Goal: Task Accomplishment & Management: Complete application form

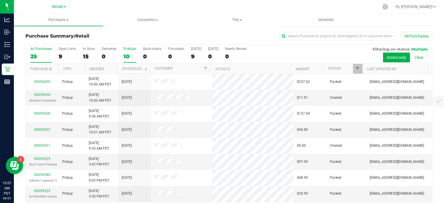
click at [127, 49] on div "PickUps" at bounding box center [129, 49] width 13 height 4
click at [0, 0] on input "PickUps 10" at bounding box center [0, 0] width 0 height 0
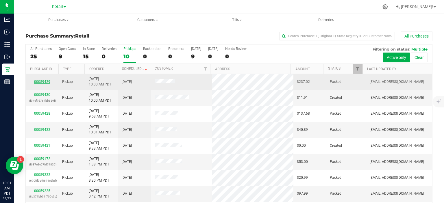
click at [40, 82] on link "00059429" at bounding box center [42, 82] width 16 height 4
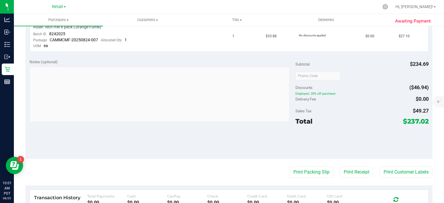
scroll to position [307, 0]
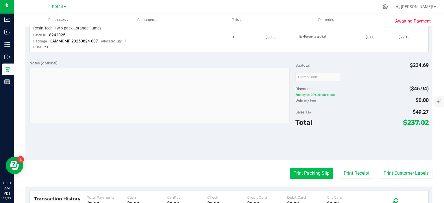
click at [304, 171] on button "Print Packing Slip" at bounding box center [312, 173] width 44 height 11
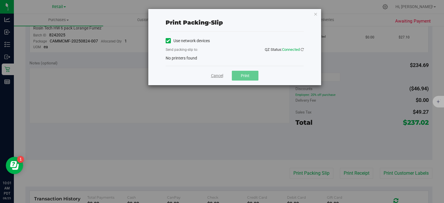
click at [212, 75] on link "Cancel" at bounding box center [217, 76] width 12 height 6
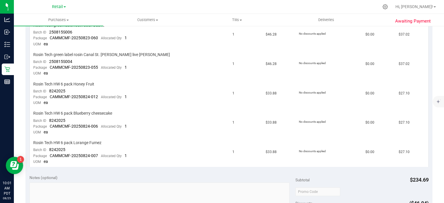
scroll to position [121, 0]
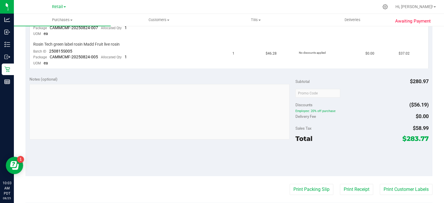
scroll to position [322, 0]
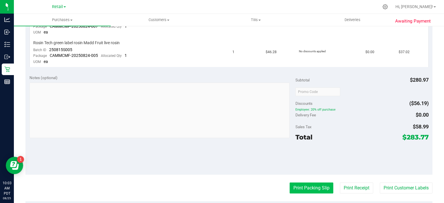
click at [303, 188] on button "Print Packing Slip" at bounding box center [312, 188] width 44 height 11
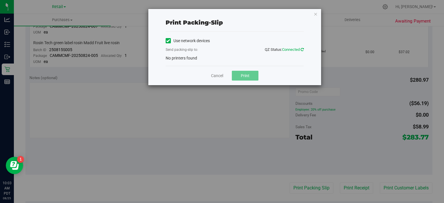
click at [302, 50] on icon at bounding box center [302, 50] width 3 height 4
click at [173, 42] on label "Use network devices" at bounding box center [188, 41] width 44 height 6
click at [0, 0] on input "Use network devices" at bounding box center [0, 0] width 0 height 0
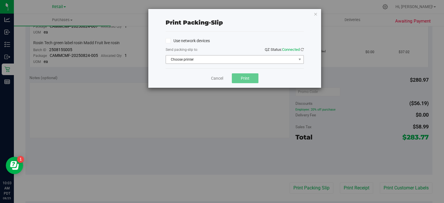
click at [188, 61] on span "Choose printer" at bounding box center [231, 59] width 130 height 8
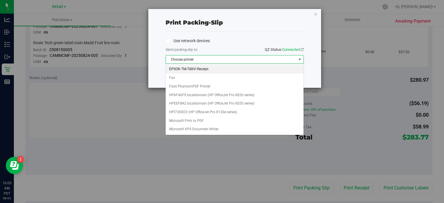
click at [178, 69] on li "EPSON TM-T88VI Receipt" at bounding box center [235, 69] width 138 height 9
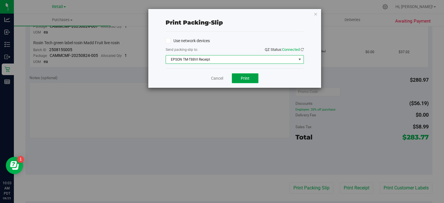
click at [245, 80] on span "Print" at bounding box center [245, 78] width 9 height 5
click at [214, 79] on link "Cancel" at bounding box center [217, 78] width 12 height 6
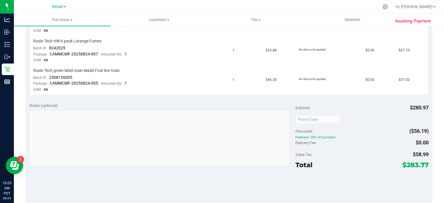
scroll to position [203, 0]
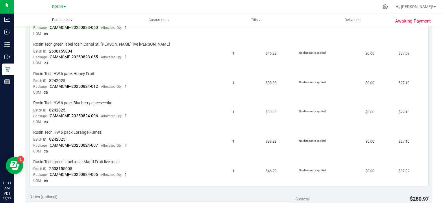
click at [63, 20] on span "Purchases" at bounding box center [62, 19] width 97 height 5
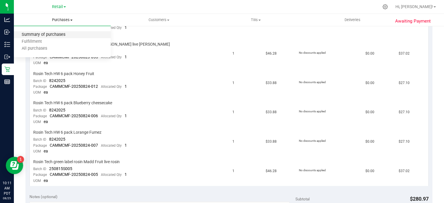
click at [53, 37] on span "Summary of purchases" at bounding box center [43, 34] width 59 height 5
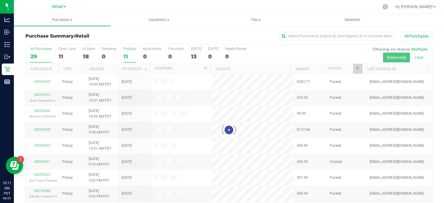
click at [126, 54] on div "11" at bounding box center [129, 56] width 13 height 7
click at [0, 0] on input "PickUps 11" at bounding box center [0, 0] width 0 height 0
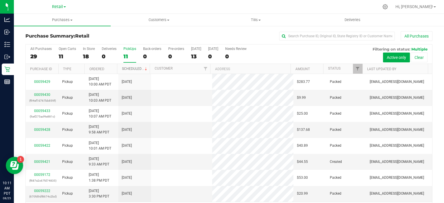
click at [129, 67] on link "Scheduled" at bounding box center [135, 69] width 26 height 4
click at [45, 161] on link "00059421" at bounding box center [42, 162] width 16 height 4
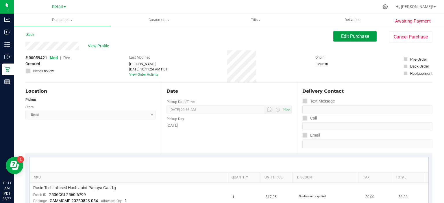
click at [346, 40] on button "Edit Purchase" at bounding box center [354, 36] width 43 height 10
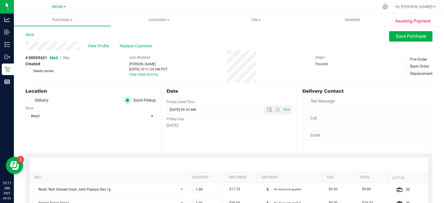
click at [65, 60] on span "Rec" at bounding box center [66, 57] width 7 height 5
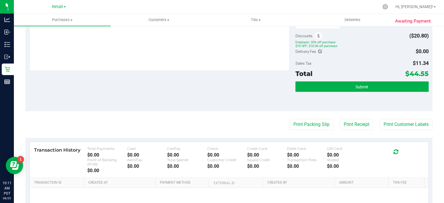
scroll to position [235, 0]
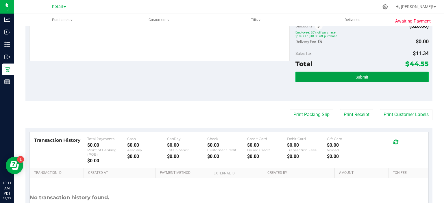
click at [315, 76] on button "Submit" at bounding box center [361, 77] width 133 height 10
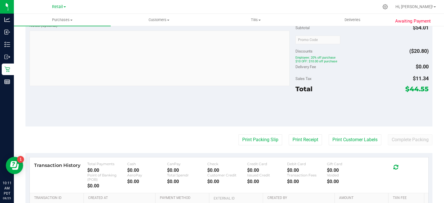
click at [301, 110] on div at bounding box center [361, 110] width 133 height 26
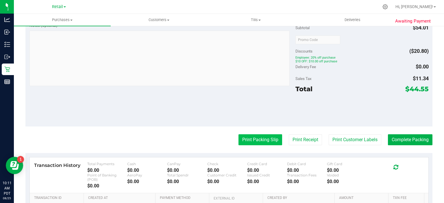
click at [248, 136] on button "Print Packing Slip" at bounding box center [260, 139] width 44 height 11
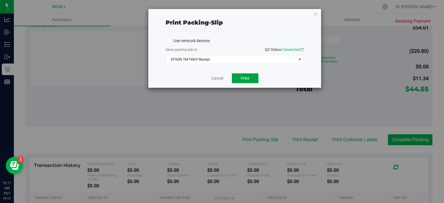
click at [241, 78] on span "Print" at bounding box center [245, 78] width 9 height 5
click at [315, 13] on icon "button" at bounding box center [316, 13] width 4 height 7
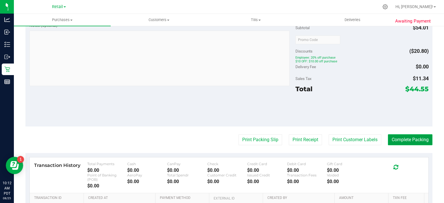
click at [403, 138] on button "Complete Packing" at bounding box center [410, 139] width 45 height 11
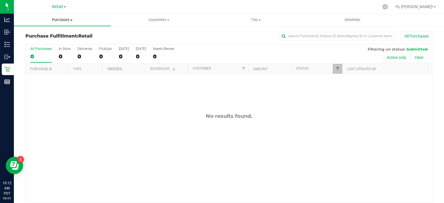
click at [62, 19] on span "Purchases" at bounding box center [62, 19] width 97 height 5
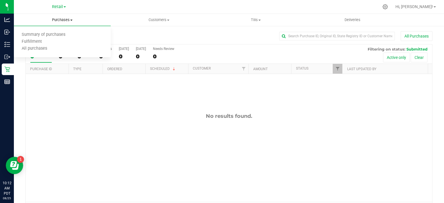
click at [53, 35] on span "Summary of purchases" at bounding box center [43, 34] width 59 height 5
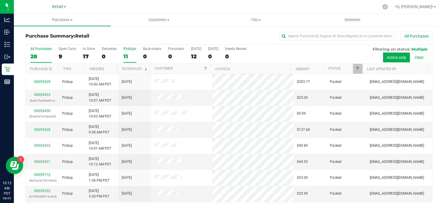
click at [128, 55] on div "11" at bounding box center [129, 56] width 13 height 7
click at [0, 0] on input "PickUps 11" at bounding box center [0, 0] width 0 height 0
click at [131, 67] on link "Scheduled" at bounding box center [135, 69] width 26 height 4
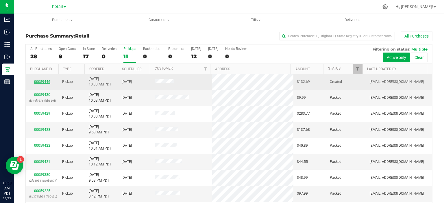
click at [42, 82] on link "00059446" at bounding box center [42, 82] width 16 height 4
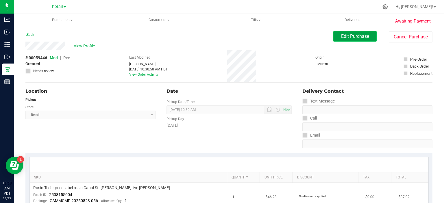
click at [346, 38] on span "Edit Purchase" at bounding box center [355, 36] width 28 height 5
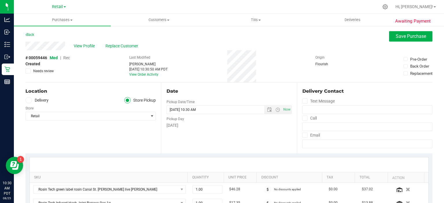
click at [68, 58] on span "Rec" at bounding box center [66, 57] width 7 height 5
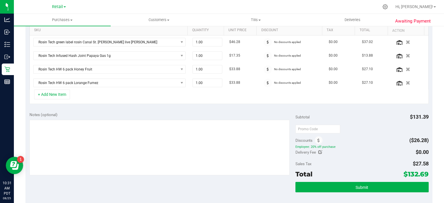
scroll to position [221, 0]
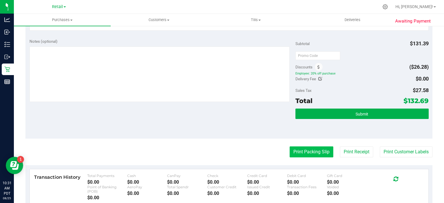
click at [307, 153] on button "Print Packing Slip" at bounding box center [312, 152] width 44 height 11
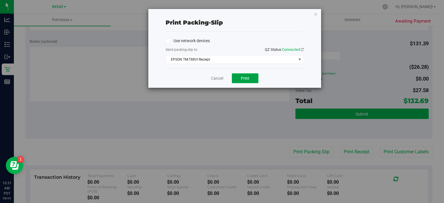
click at [243, 83] on button "Print" at bounding box center [245, 78] width 27 height 10
click at [315, 12] on icon "button" at bounding box center [316, 13] width 4 height 7
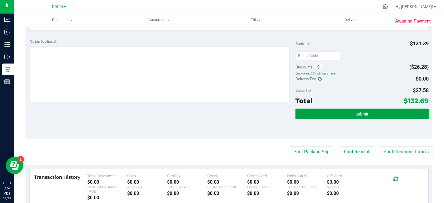
click at [371, 117] on button "Submit" at bounding box center [361, 114] width 133 height 10
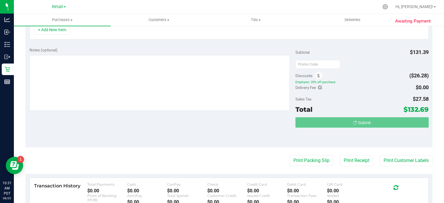
scroll to position [203, 0]
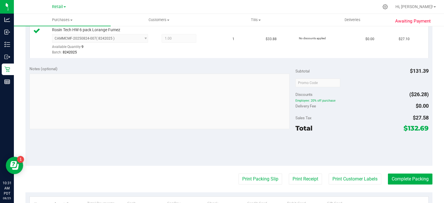
scroll to position [273, 0]
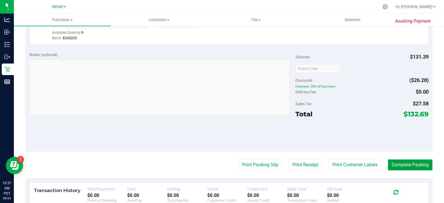
click at [409, 161] on button "Complete Packing" at bounding box center [410, 165] width 45 height 11
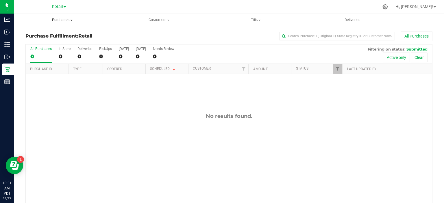
click at [66, 21] on span "Purchases" at bounding box center [62, 19] width 97 height 5
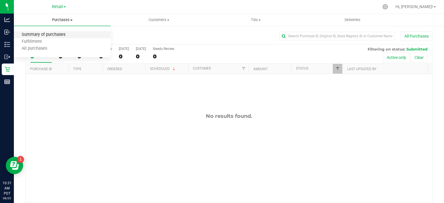
click at [53, 35] on span "Summary of purchases" at bounding box center [43, 34] width 59 height 5
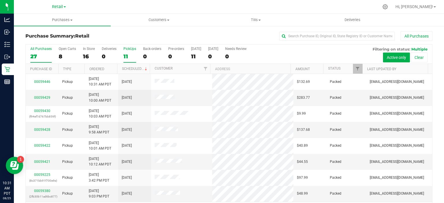
click at [128, 53] on div "11" at bounding box center [129, 56] width 13 height 7
click at [0, 0] on input "PickUps 11" at bounding box center [0, 0] width 0 height 0
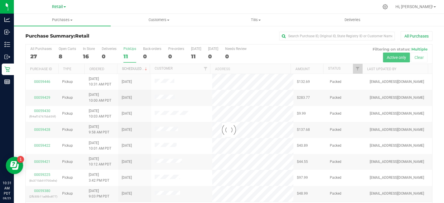
click at [131, 67] on link "Scheduled" at bounding box center [135, 69] width 26 height 4
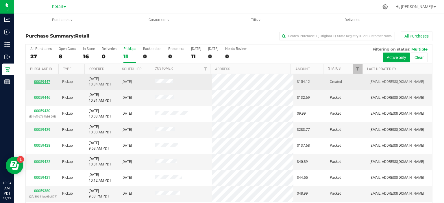
click at [36, 83] on link "00059447" at bounding box center [42, 82] width 16 height 4
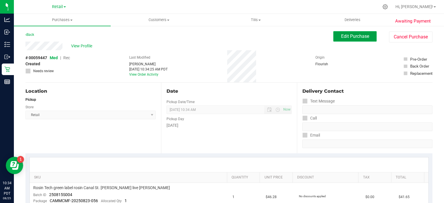
click at [354, 37] on span "Edit Purchase" at bounding box center [355, 36] width 28 height 5
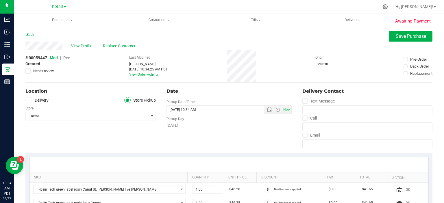
click at [64, 58] on span "Rec" at bounding box center [66, 57] width 7 height 5
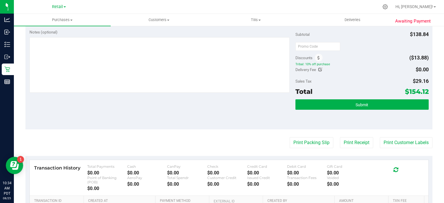
scroll to position [217, 0]
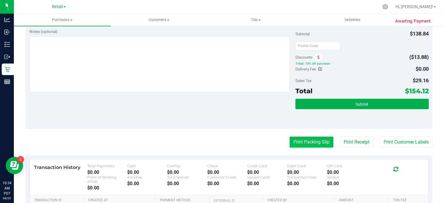
click at [310, 139] on button "Print Packing Slip" at bounding box center [312, 142] width 44 height 11
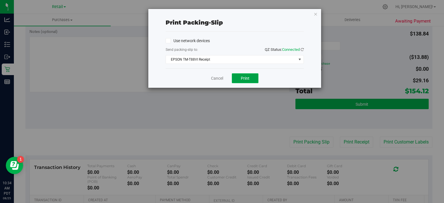
click at [247, 76] on span "Print" at bounding box center [245, 78] width 9 height 5
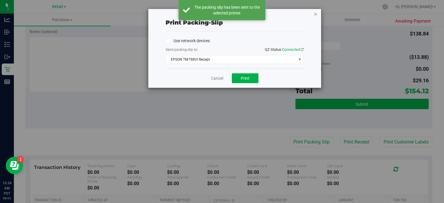
click at [316, 14] on icon "button" at bounding box center [316, 13] width 4 height 7
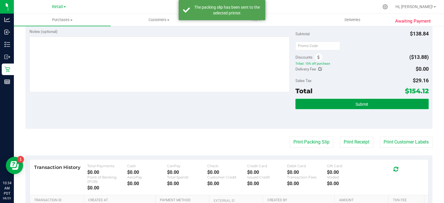
click at [355, 102] on span "Submit" at bounding box center [361, 104] width 13 height 5
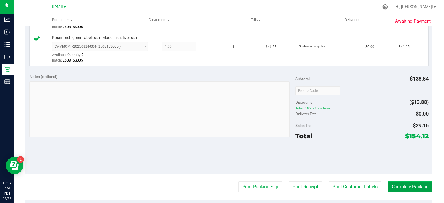
click at [401, 184] on button "Complete Packing" at bounding box center [410, 186] width 45 height 11
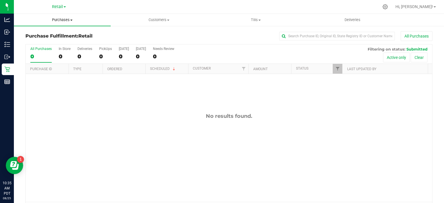
click at [65, 19] on span "Purchases" at bounding box center [62, 19] width 97 height 5
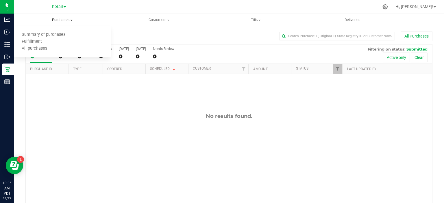
click at [55, 34] on span "Summary of purchases" at bounding box center [43, 34] width 59 height 5
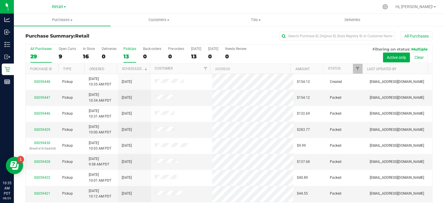
click at [127, 53] on div "13" at bounding box center [129, 56] width 13 height 7
click at [0, 0] on input "PickUps 13" at bounding box center [0, 0] width 0 height 0
click at [137, 68] on link "Scheduled" at bounding box center [135, 69] width 26 height 4
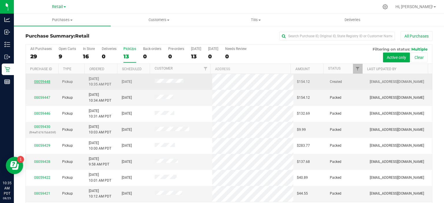
click at [44, 80] on link "00059448" at bounding box center [42, 82] width 16 height 4
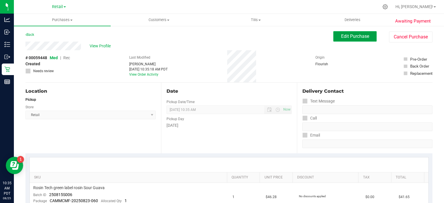
click at [349, 39] on span "Edit Purchase" at bounding box center [355, 36] width 28 height 5
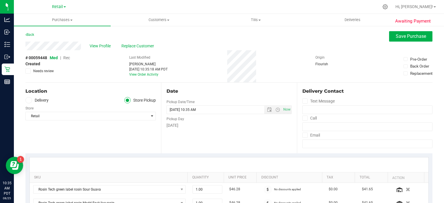
click at [66, 59] on span "Rec" at bounding box center [66, 57] width 7 height 5
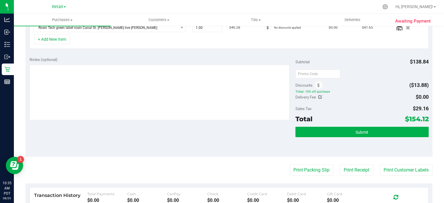
scroll to position [200, 0]
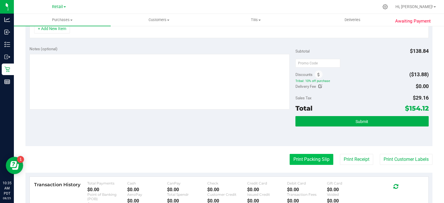
click at [314, 159] on button "Print Packing Slip" at bounding box center [312, 159] width 44 height 11
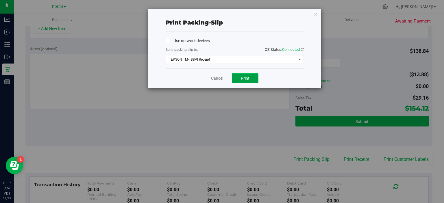
click at [254, 79] on button "Print" at bounding box center [245, 78] width 27 height 10
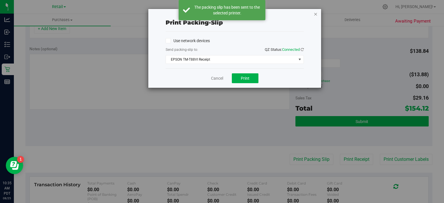
click at [316, 14] on icon "button" at bounding box center [316, 13] width 4 height 7
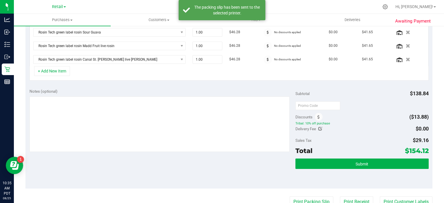
scroll to position [158, 0]
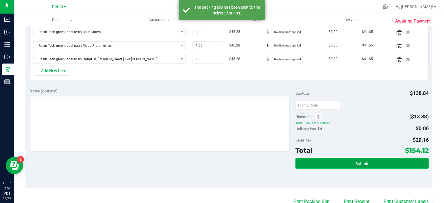
click at [357, 162] on span "Submit" at bounding box center [361, 164] width 13 height 5
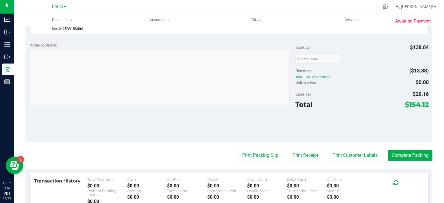
scroll to position [257, 0]
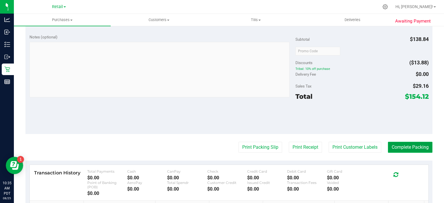
click at [403, 146] on button "Complete Packing" at bounding box center [410, 147] width 45 height 11
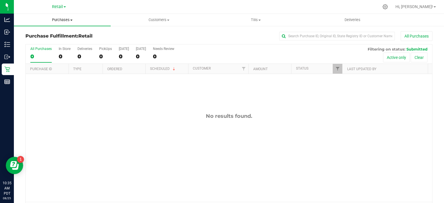
click at [66, 19] on span "Purchases" at bounding box center [62, 19] width 97 height 5
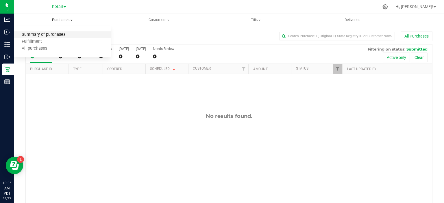
click at [61, 33] on span "Summary of purchases" at bounding box center [43, 34] width 59 height 5
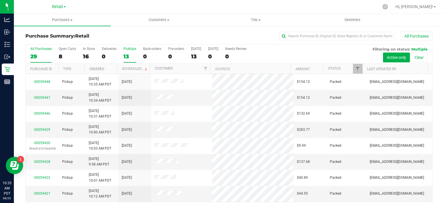
click at [126, 56] on div "13" at bounding box center [129, 56] width 13 height 7
click at [0, 0] on input "PickUps 13" at bounding box center [0, 0] width 0 height 0
click at [133, 67] on link "Scheduled" at bounding box center [135, 69] width 26 height 4
click at [143, 55] on div "0" at bounding box center [152, 56] width 18 height 7
click at [0, 0] on input "Back-orders 0" at bounding box center [0, 0] width 0 height 0
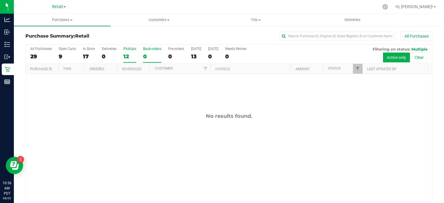
click at [126, 58] on div "12" at bounding box center [129, 56] width 13 height 7
click at [0, 0] on input "PickUps 12" at bounding box center [0, 0] width 0 height 0
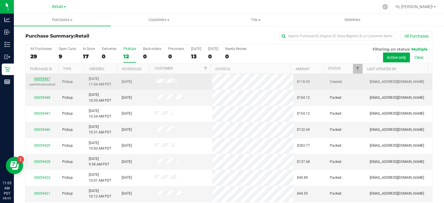
click at [40, 77] on link "00059467" at bounding box center [42, 79] width 16 height 4
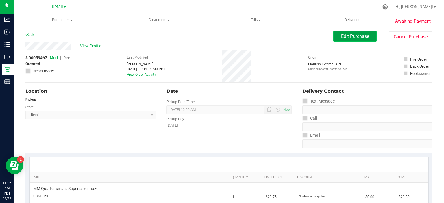
click at [356, 38] on span "Edit Purchase" at bounding box center [355, 36] width 28 height 5
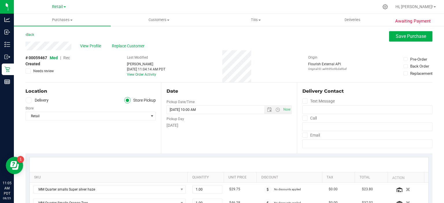
click at [67, 59] on span "Rec" at bounding box center [66, 57] width 7 height 5
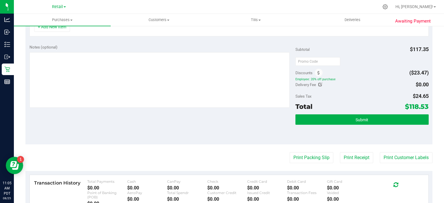
scroll to position [216, 0]
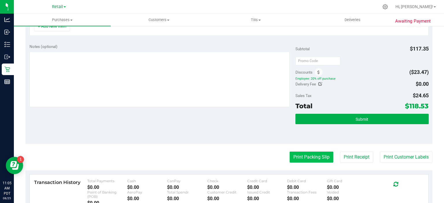
click at [296, 157] on button "Print Packing Slip" at bounding box center [312, 157] width 44 height 11
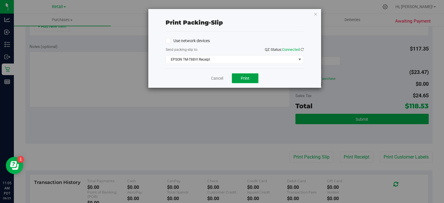
click at [247, 77] on span "Print" at bounding box center [245, 78] width 9 height 5
click at [317, 12] on icon "button" at bounding box center [316, 13] width 4 height 7
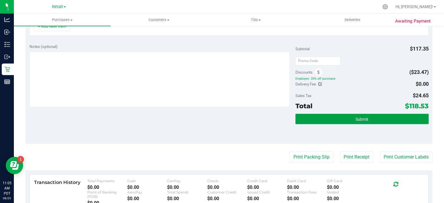
click at [362, 117] on span "Submit" at bounding box center [361, 119] width 13 height 5
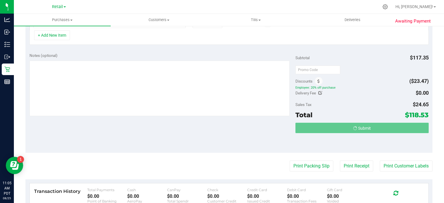
scroll to position [198, 0]
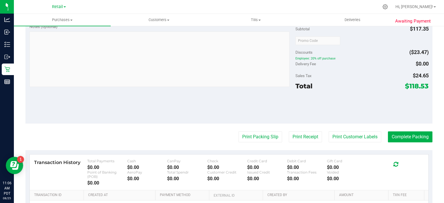
scroll to position [302, 0]
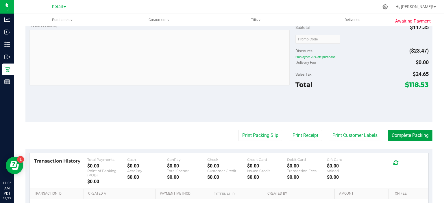
click at [410, 130] on button "Complete Packing" at bounding box center [410, 135] width 45 height 11
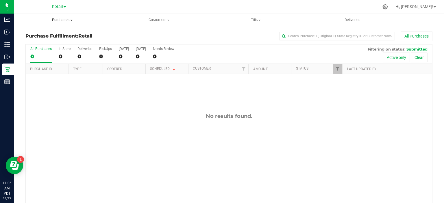
click at [62, 20] on span "Purchases" at bounding box center [62, 19] width 97 height 5
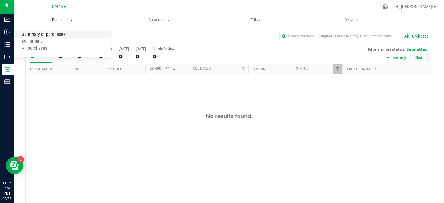
click at [58, 36] on span "Summary of purchases" at bounding box center [43, 34] width 59 height 5
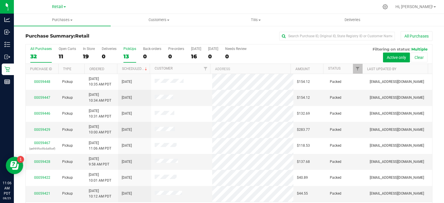
click at [127, 58] on div "13" at bounding box center [129, 56] width 13 height 7
click at [0, 0] on input "PickUps 13" at bounding box center [0, 0] width 0 height 0
click at [135, 67] on link "Scheduled" at bounding box center [135, 69] width 26 height 4
click at [146, 55] on div "0" at bounding box center [152, 56] width 18 height 7
click at [0, 0] on input "Back-orders 0" at bounding box center [0, 0] width 0 height 0
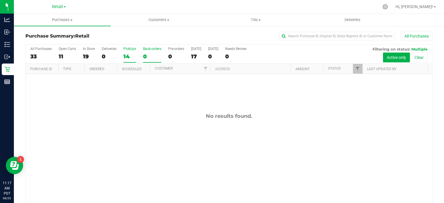
click at [125, 55] on div "14" at bounding box center [129, 56] width 13 height 7
click at [0, 0] on input "PickUps 14" at bounding box center [0, 0] width 0 height 0
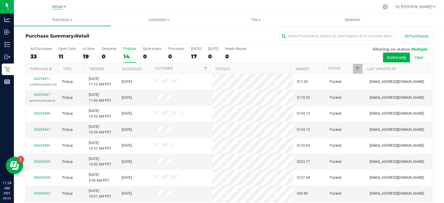
click at [55, 7] on span "Retail" at bounding box center [57, 6] width 11 height 5
click at [54, 20] on link "Manufacturing" at bounding box center [59, 20] width 84 height 8
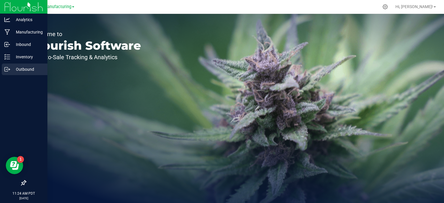
click at [24, 71] on p "Outbound" at bounding box center [27, 69] width 35 height 7
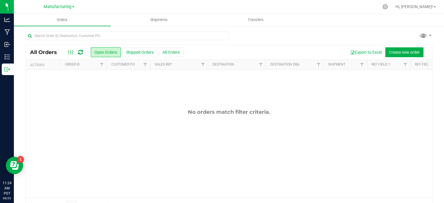
click at [393, 46] on div "All Orders Open Orders Shipped Orders All Orders Export to Excel Create new ord…" at bounding box center [229, 52] width 406 height 14
click at [395, 52] on span "Create new order" at bounding box center [404, 52] width 31 height 5
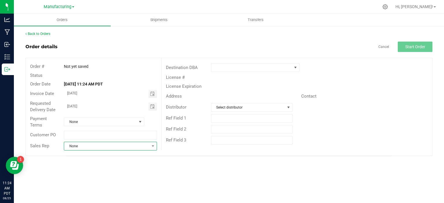
click at [87, 145] on span "None" at bounding box center [106, 146] width 85 height 8
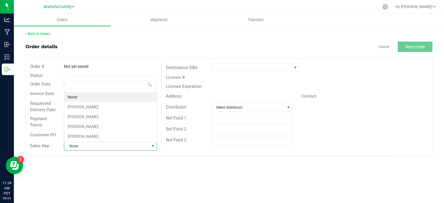
scroll to position [8, 92]
click at [91, 127] on li "Kassie Robertson" at bounding box center [110, 127] width 92 height 10
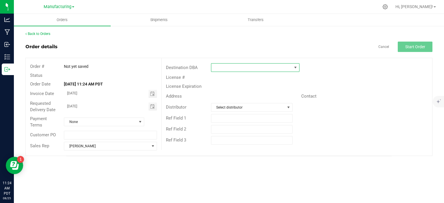
click at [226, 65] on span at bounding box center [251, 68] width 81 height 8
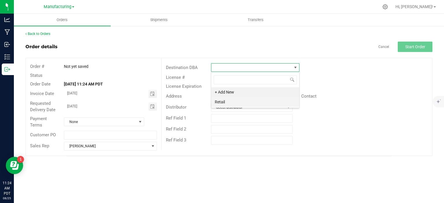
click at [215, 100] on li "Retail" at bounding box center [255, 102] width 88 height 10
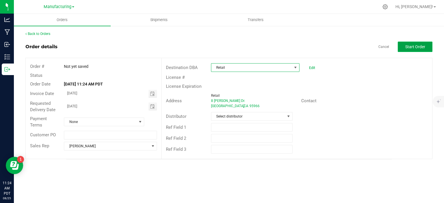
click at [404, 46] on button "Start Order" at bounding box center [415, 47] width 35 height 10
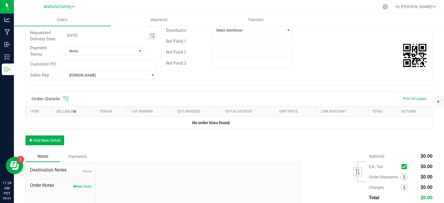
scroll to position [87, 0]
click at [43, 141] on button "Add New Detail" at bounding box center [44, 140] width 39 height 10
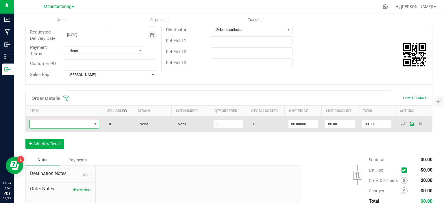
click at [49, 127] on span "NO DATA FOUND" at bounding box center [61, 124] width 62 height 8
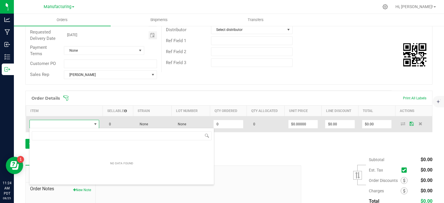
scroll to position [8, 68]
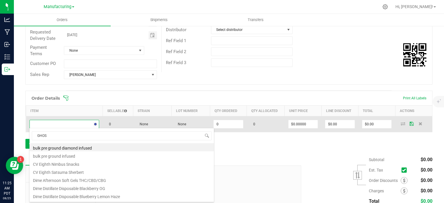
type input "GHOST"
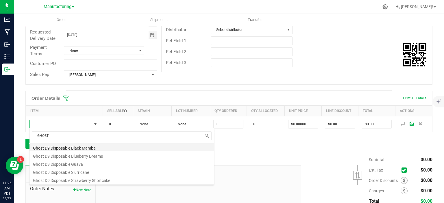
click at [62, 144] on li "Ghost D9 Disposable Black Mamba" at bounding box center [121, 147] width 184 height 8
type input "0 ea"
type input "$33.88000"
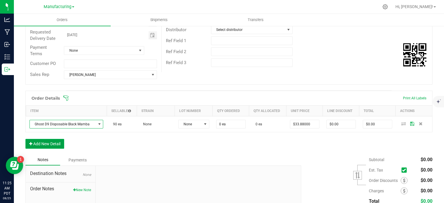
click at [54, 143] on button "Add New Detail" at bounding box center [44, 144] width 39 height 10
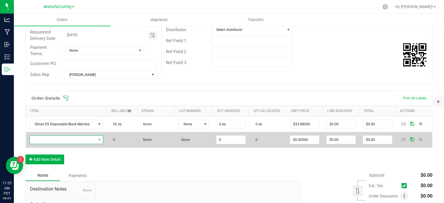
click at [54, 140] on span "NO DATA FOUND" at bounding box center [63, 140] width 66 height 8
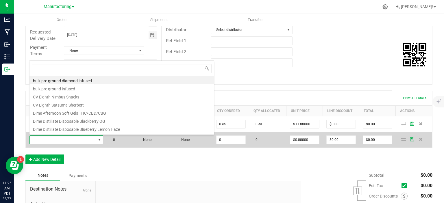
scroll to position [8, 72]
type input "GHOST"
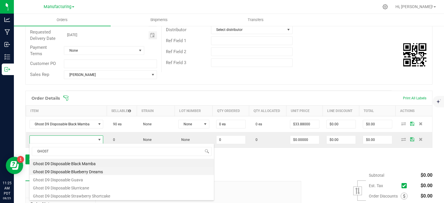
click at [82, 174] on li "Ghost D9 Disposable Blueberry Dreams" at bounding box center [121, 171] width 184 height 8
type input "0 ea"
type input "$33.88000"
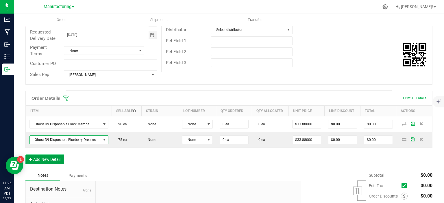
click at [62, 162] on button "Add New Detail" at bounding box center [44, 160] width 39 height 10
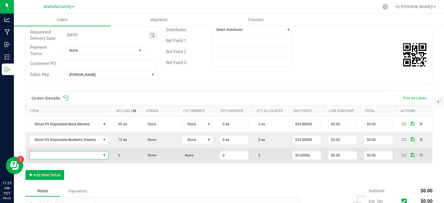
click at [67, 156] on span "NO DATA FOUND" at bounding box center [65, 155] width 71 height 8
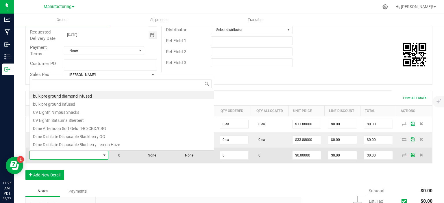
scroll to position [8, 77]
type input "GHOST"
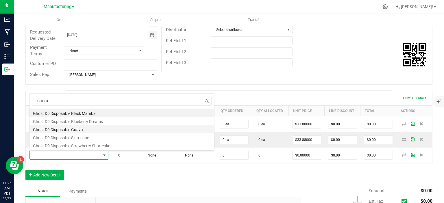
click at [92, 131] on li "Ghost D9 Disposable Guava" at bounding box center [121, 129] width 184 height 8
type input "0 ea"
type input "$33.88000"
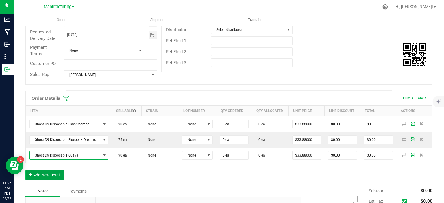
click at [55, 178] on button "Add New Detail" at bounding box center [44, 175] width 39 height 10
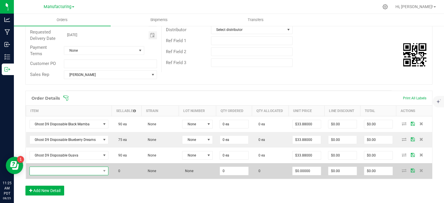
click at [53, 173] on span "NO DATA FOUND" at bounding box center [65, 171] width 71 height 8
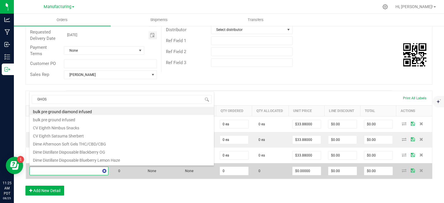
type input "GHOST"
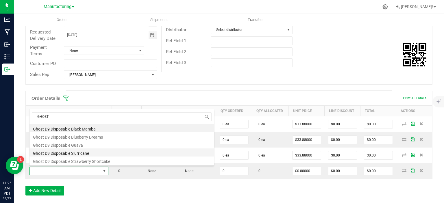
click at [93, 151] on li "Ghost D9 Disposable Slurricane" at bounding box center [121, 153] width 184 height 8
type input "0 ea"
type input "$33.88000"
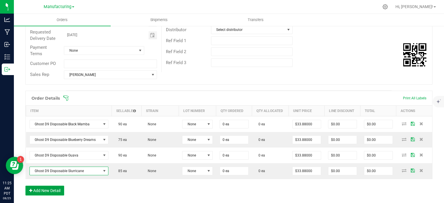
click at [61, 188] on button "Add New Detail" at bounding box center [44, 191] width 39 height 10
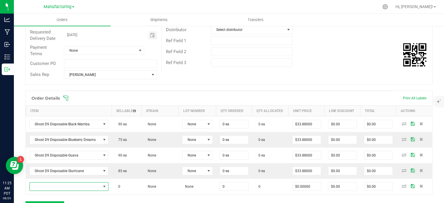
click at [64, 186] on span "NO DATA FOUND" at bounding box center [65, 187] width 71 height 8
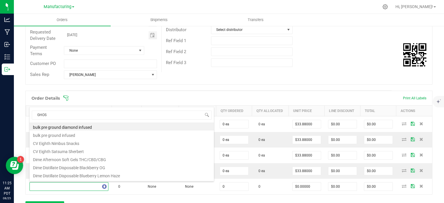
type input "GHOST"
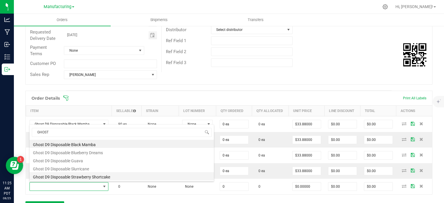
click at [68, 175] on li "Ghost D9 Disposable Strawberry Shortcake" at bounding box center [121, 176] width 184 height 8
type input "0 ea"
type input "$33.88000"
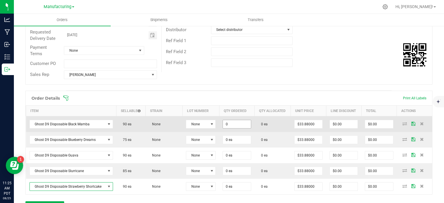
click at [235, 120] on input "0" at bounding box center [237, 124] width 28 height 8
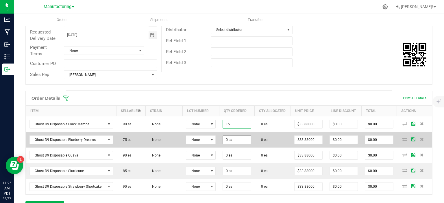
type input "15 ea"
type input "$508.20"
click at [238, 141] on input "0" at bounding box center [237, 140] width 28 height 8
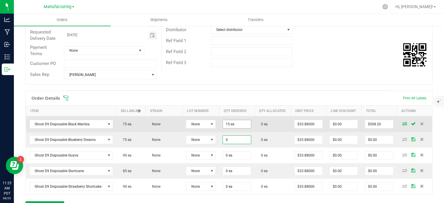
type input "0 ea"
click at [234, 123] on input "15" at bounding box center [237, 124] width 28 height 8
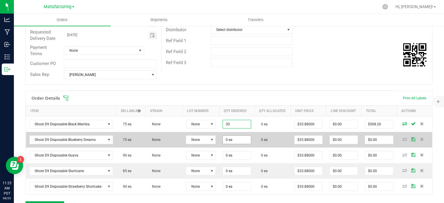
type input "30"
type input "0"
type input "30 ea"
type input "$1,016.40"
click at [232, 137] on input "0" at bounding box center [237, 140] width 28 height 8
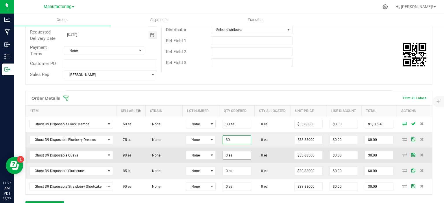
type input "30 ea"
type input "$1,016.40"
click at [240, 158] on input "0" at bounding box center [237, 155] width 28 height 8
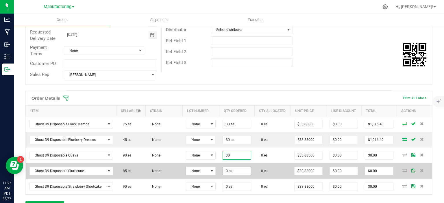
type input "30 ea"
type input "$1,016.40"
click at [239, 172] on input "0" at bounding box center [237, 171] width 28 height 8
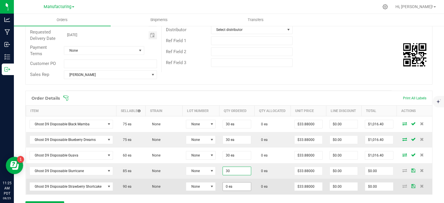
type input "30 ea"
type input "$1,016.40"
click at [234, 185] on input "0" at bounding box center [237, 187] width 28 height 8
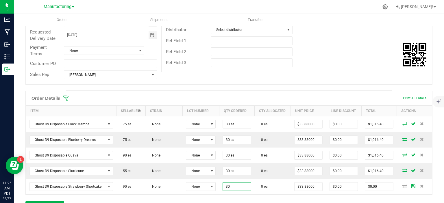
type input "30 ea"
type input "$1,016.40"
click at [253, 200] on div "Order Details Print All Labels Item Sellable Strain Lot Number Qty Ordered Qty …" at bounding box center [228, 154] width 407 height 126
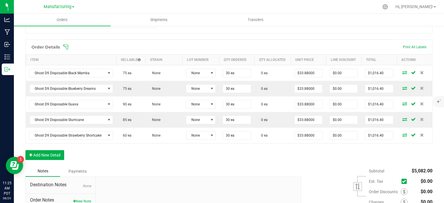
scroll to position [144, 0]
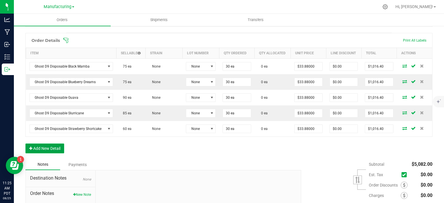
click at [49, 147] on button "Add New Detail" at bounding box center [44, 149] width 39 height 10
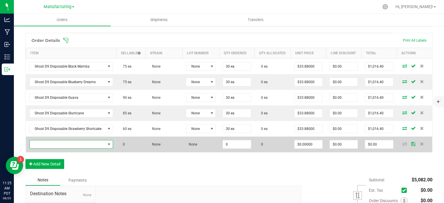
click at [51, 144] on span "NO DATA FOUND" at bounding box center [68, 144] width 76 height 8
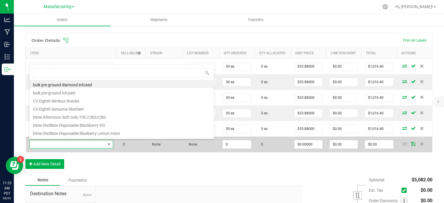
scroll to position [8, 82]
type input "1000"
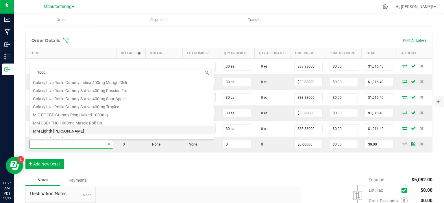
scroll to position [87, 0]
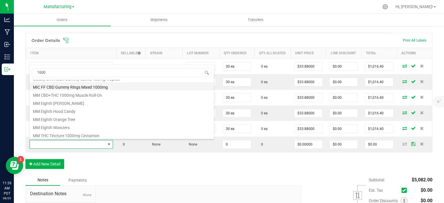
click at [96, 87] on li "MIC FF CBD Gummy Rings Mixed 1000mg" at bounding box center [121, 86] width 184 height 8
type input "0 ea"
type input "$33.57000"
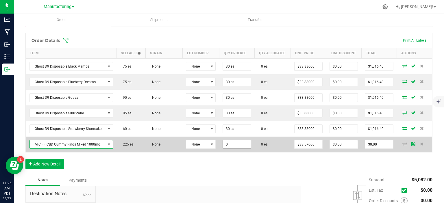
click at [244, 146] on input "0" at bounding box center [237, 144] width 28 height 8
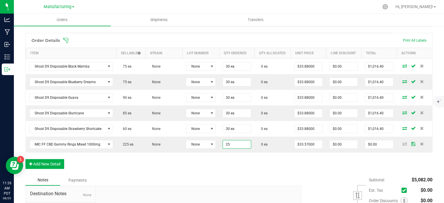
type input "25 ea"
type input "$839.25"
click at [197, 168] on div "Order Details Print All Labels Item Sellable Strain Lot Number Qty Ordered Qty …" at bounding box center [228, 104] width 407 height 142
click at [50, 165] on button "Add New Detail" at bounding box center [44, 164] width 39 height 10
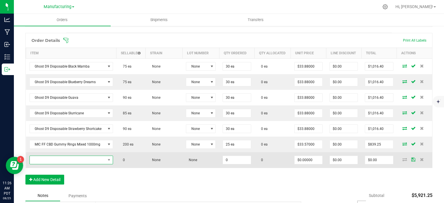
click at [53, 160] on span "NO DATA FOUND" at bounding box center [68, 160] width 76 height 8
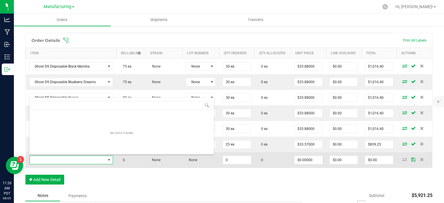
scroll to position [8, 82]
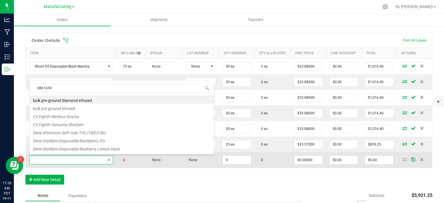
type input "MM GUMM"
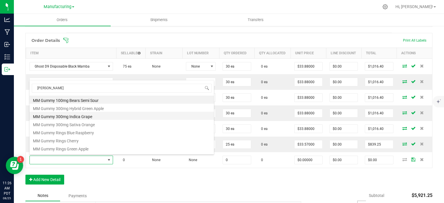
click at [91, 118] on li "MM Gummy 300mg Indica Grape" at bounding box center [121, 116] width 184 height 8
type input "0 ea"
type input "$30.58000"
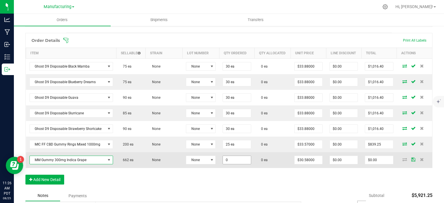
click at [240, 158] on input "0" at bounding box center [237, 160] width 28 height 8
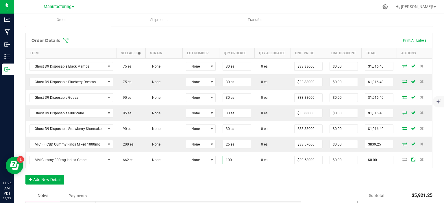
type input "100 ea"
type input "$3,058.00"
click at [223, 185] on div "Order Details Print All Labels Item Sellable Strain Lot Number Qty Ordered Qty …" at bounding box center [228, 112] width 407 height 158
click at [50, 179] on button "Add New Detail" at bounding box center [44, 180] width 39 height 10
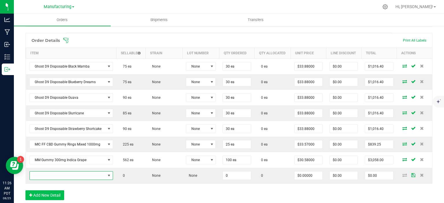
click at [57, 174] on span "NO DATA FOUND" at bounding box center [68, 176] width 76 height 8
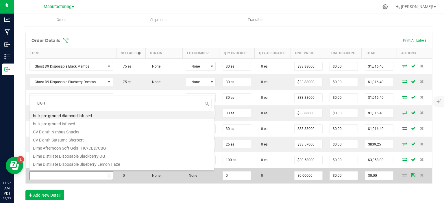
type input "EIGHT"
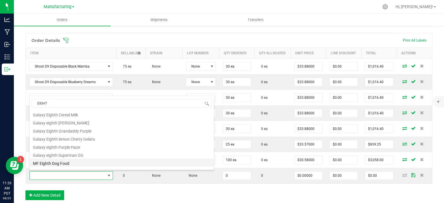
scroll to position [75, 0]
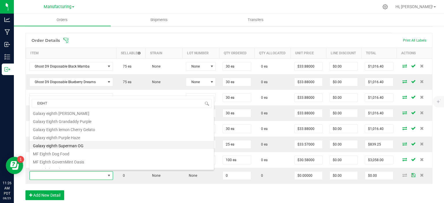
click at [95, 142] on li "Galaxy eighth Superman OG" at bounding box center [121, 145] width 184 height 8
type input "0 ea"
type input "$30.58000"
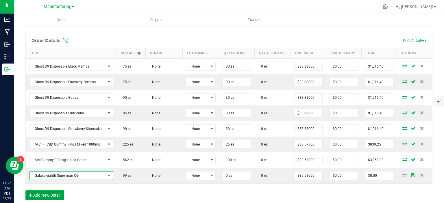
click at [51, 190] on button "Add New Detail" at bounding box center [44, 195] width 39 height 10
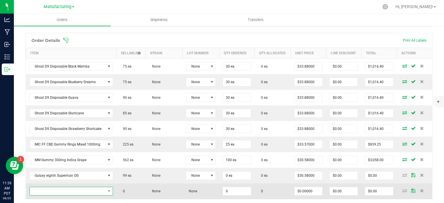
click at [51, 189] on span "NO DATA FOUND" at bounding box center [68, 191] width 76 height 8
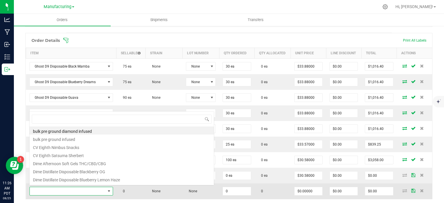
scroll to position [8, 82]
type input "EIGHT"
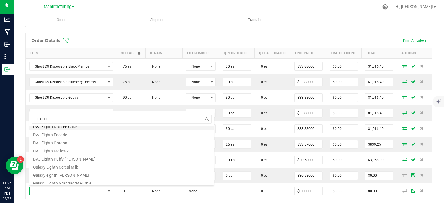
scroll to position [58, 0]
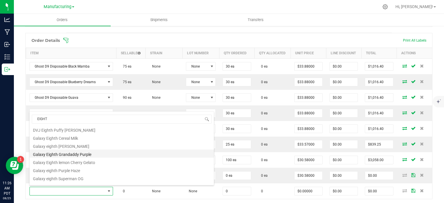
click at [114, 155] on li "Galaxy Eighth Grandaddy Purple" at bounding box center [121, 154] width 184 height 8
type input "0 ea"
type input "$30.58000"
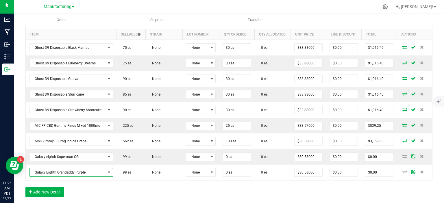
scroll to position [173, 0]
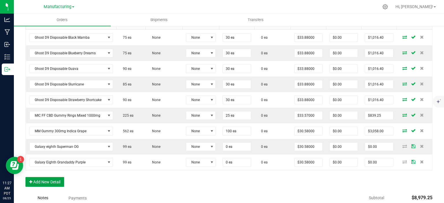
click at [49, 179] on button "Add New Detail" at bounding box center [44, 182] width 39 height 10
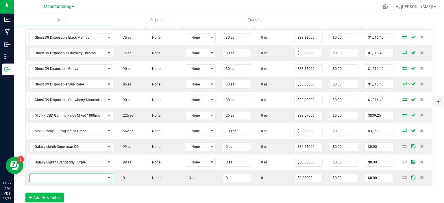
click at [50, 178] on span "NO DATA FOUND" at bounding box center [68, 178] width 76 height 8
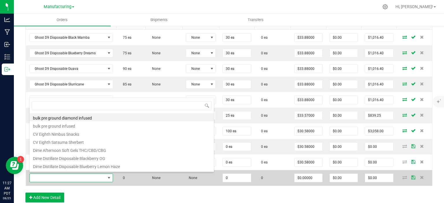
scroll to position [8, 82]
type input "EIGHT"
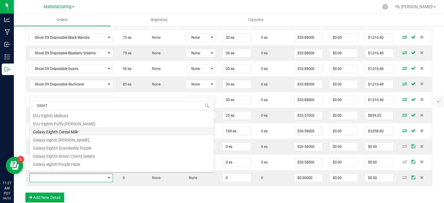
scroll to position [58, 0]
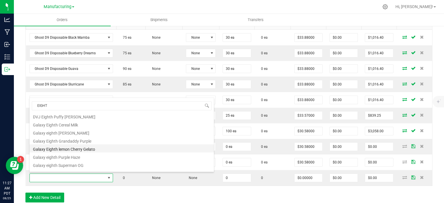
click at [97, 150] on li "Galaxy Eighth lemon Cherry Gelato" at bounding box center [121, 148] width 184 height 8
type input "0 ea"
type input "$30.58000"
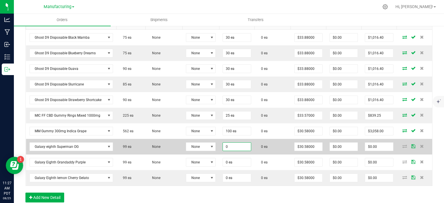
click at [232, 145] on input "0" at bounding box center [237, 147] width 28 height 8
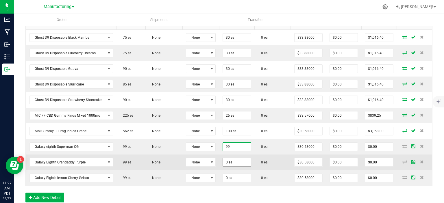
type input "99 ea"
type input "$3,027.42"
click at [240, 159] on input "0" at bounding box center [237, 162] width 28 height 8
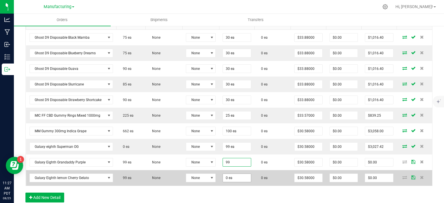
type input "99 ea"
type input "$3,027.42"
click at [239, 175] on input "0" at bounding box center [237, 178] width 28 height 8
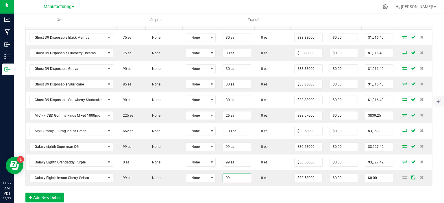
type input "99 ea"
type input "$3,027.42"
click at [222, 196] on div "Order Details Print All Labels Item Sellable Strain Lot Number Qty Ordered Qty …" at bounding box center [228, 106] width 407 height 204
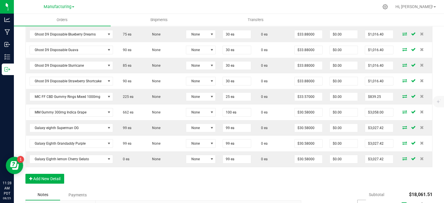
scroll to position [202, 0]
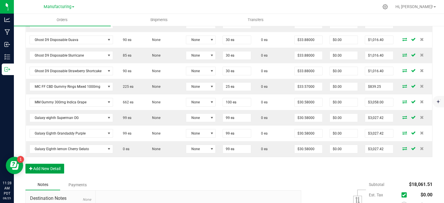
click at [42, 169] on button "Add New Detail" at bounding box center [44, 169] width 39 height 10
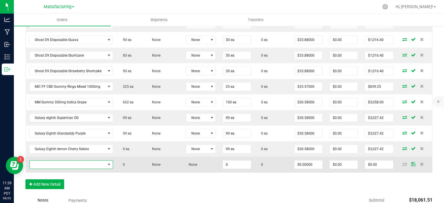
click at [46, 162] on span "NO DATA FOUND" at bounding box center [68, 165] width 76 height 8
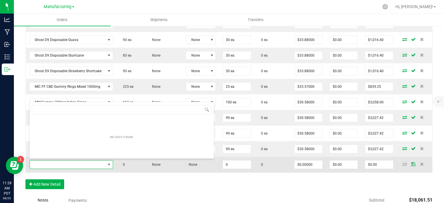
scroll to position [8, 82]
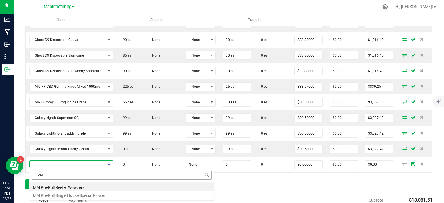
type input "M"
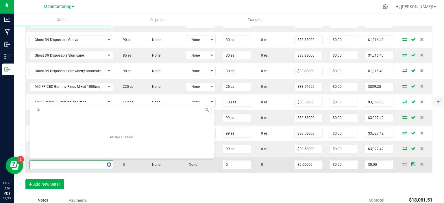
type input "E"
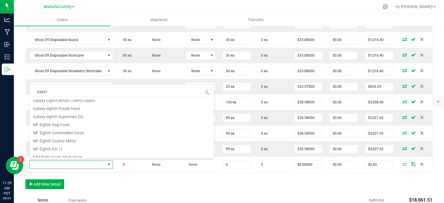
scroll to position [104, 0]
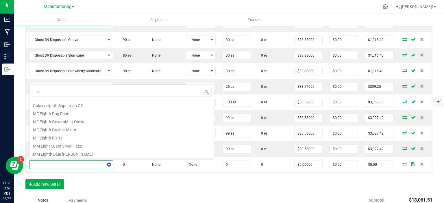
type input "E"
type input "S"
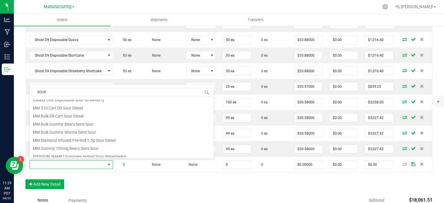
scroll to position [55, 0]
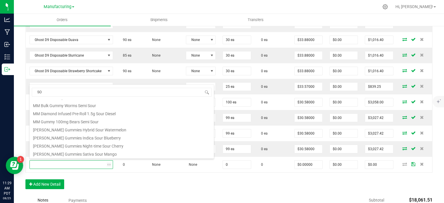
type input "S"
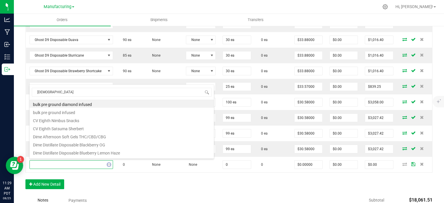
type input "SUNNY"
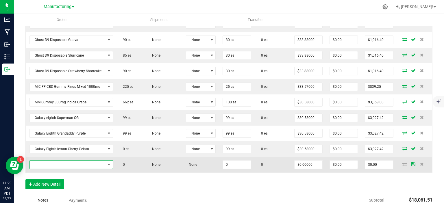
click at [107, 163] on span at bounding box center [109, 164] width 5 height 5
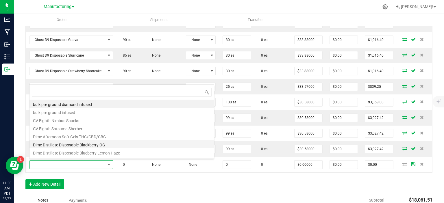
click at [92, 145] on li "Dime Distillate Disposable Blackberry OG" at bounding box center [121, 144] width 184 height 8
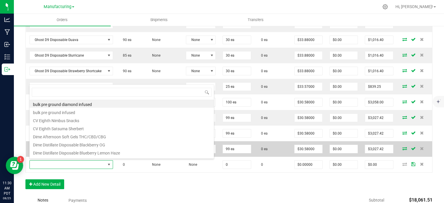
type input "0 ea"
type input "$45.45000"
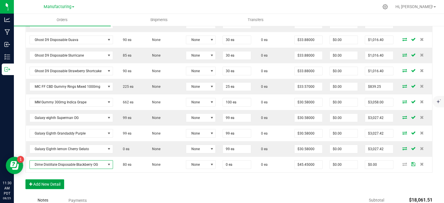
click at [44, 187] on button "Add New Detail" at bounding box center [44, 184] width 39 height 10
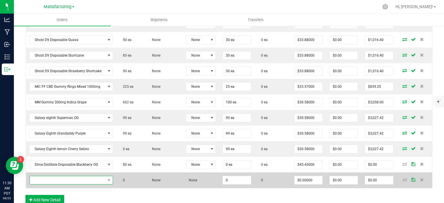
click at [53, 179] on span "NO DATA FOUND" at bounding box center [68, 180] width 76 height 8
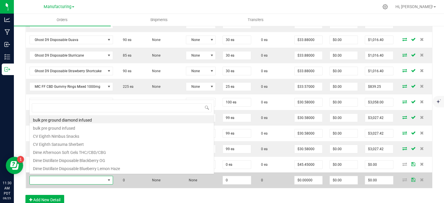
scroll to position [8, 82]
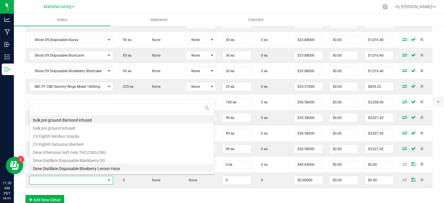
click at [88, 168] on li "Dime Distillate Disposable Blueberry Lemon Haze" at bounding box center [121, 168] width 184 height 8
type input "0 ea"
type input "$45.45000"
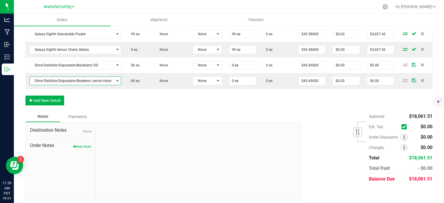
scroll to position [307, 0]
click at [53, 95] on button "Add New Detail" at bounding box center [44, 100] width 39 height 10
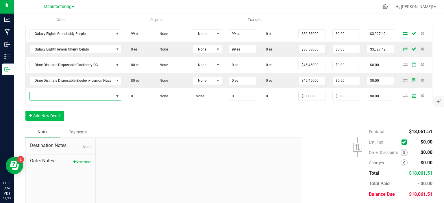
click at [53, 94] on span "NO DATA FOUND" at bounding box center [72, 96] width 84 height 8
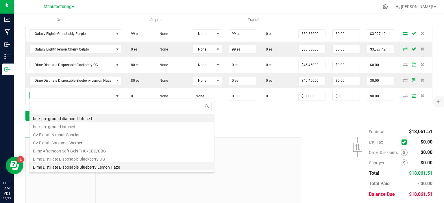
scroll to position [29, 0]
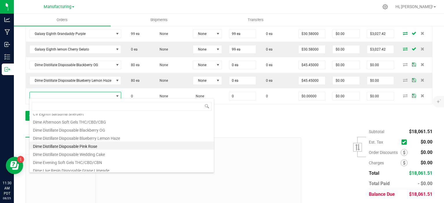
click at [88, 146] on li "Dime Distillate Disposable Pink Rose" at bounding box center [121, 146] width 184 height 8
type input "0 ea"
type input "$45.45000"
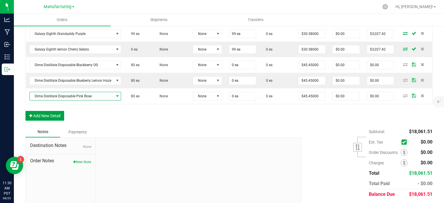
click at [42, 114] on button "Add New Detail" at bounding box center [44, 116] width 39 height 10
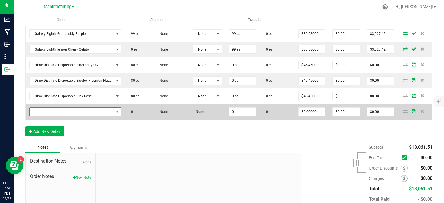
click at [57, 109] on span "NO DATA FOUND" at bounding box center [72, 112] width 84 height 8
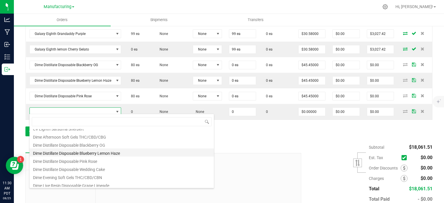
scroll to position [58, 0]
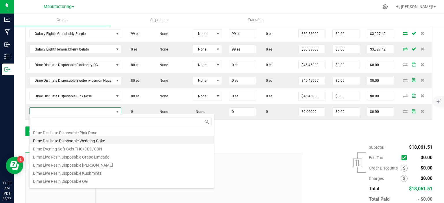
click at [89, 141] on li "Dime Distillate Disposable Wedding Cake" at bounding box center [121, 140] width 184 height 8
type input "0 ea"
type input "$45.45000"
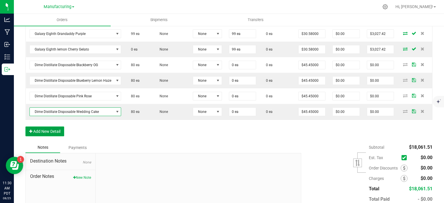
click at [52, 129] on button "Add New Detail" at bounding box center [44, 132] width 39 height 10
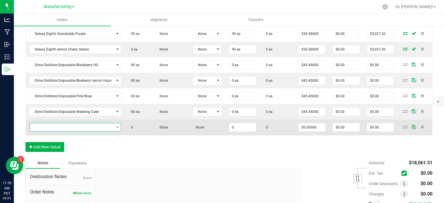
click at [61, 127] on span "NO DATA FOUND" at bounding box center [72, 127] width 84 height 8
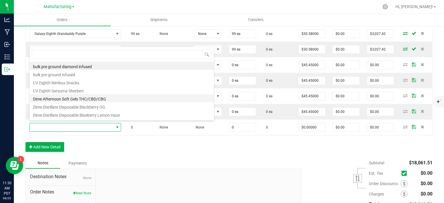
scroll to position [29, 0]
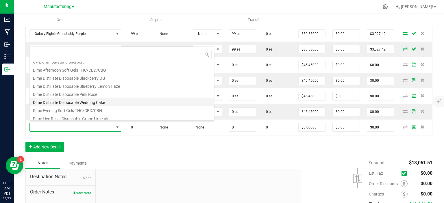
click at [94, 98] on li "Dime Distillate Disposable Wedding Cake" at bounding box center [121, 102] width 184 height 8
type input "0 ea"
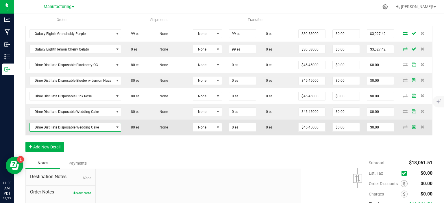
click at [92, 124] on span "Dime Distillate Disposable Wedding Cake" at bounding box center [72, 127] width 84 height 8
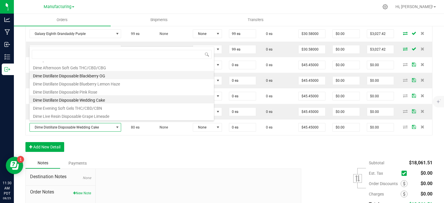
scroll to position [0, 0]
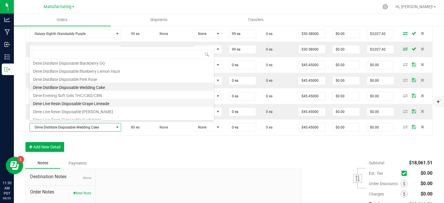
click at [97, 102] on li "Dime Live Resin Disposable Grape Limeade" at bounding box center [121, 103] width 184 height 8
type input "$49.59000"
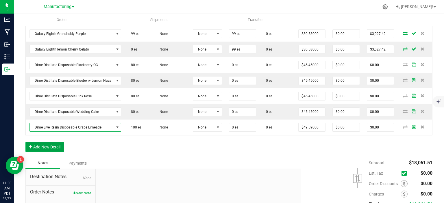
click at [58, 147] on button "Add New Detail" at bounding box center [44, 147] width 39 height 10
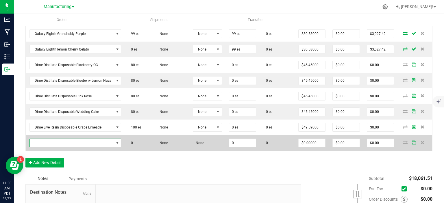
drag, startPoint x: 65, startPoint y: 144, endPoint x: 68, endPoint y: 136, distance: 8.0
click at [65, 143] on span "NO DATA FOUND" at bounding box center [72, 143] width 84 height 8
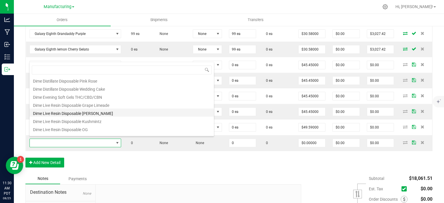
click at [88, 112] on li "Dime Live Resin Disposable King Louie XIII" at bounding box center [121, 113] width 184 height 8
type input "0 ea"
type input "$49.59000"
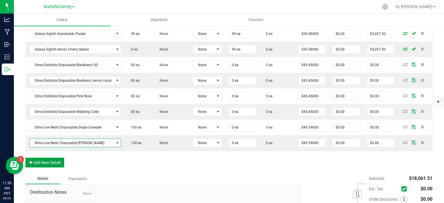
click at [49, 161] on button "Add New Detail" at bounding box center [44, 163] width 39 height 10
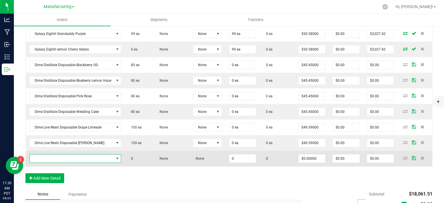
click at [63, 157] on span "NO DATA FOUND" at bounding box center [72, 159] width 84 height 8
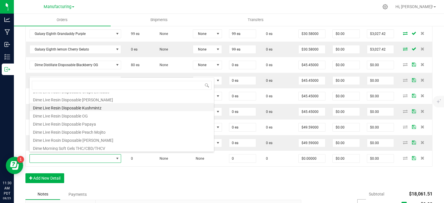
click at [93, 108] on li "Dime Live Resin Disposable Kushmintz" at bounding box center [121, 107] width 184 height 8
type input "0 ea"
type input "$49.59000"
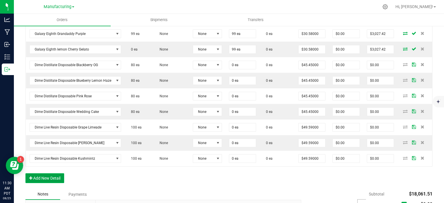
click at [46, 175] on button "Add New Detail" at bounding box center [44, 178] width 39 height 10
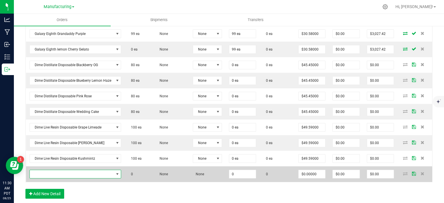
click at [59, 170] on span "NO DATA FOUND" at bounding box center [72, 174] width 84 height 8
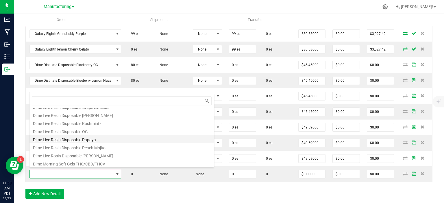
click at [88, 138] on li "Dime Live Resin Disposable Papaya" at bounding box center [121, 139] width 184 height 8
type input "0 ea"
type input "$49.59000"
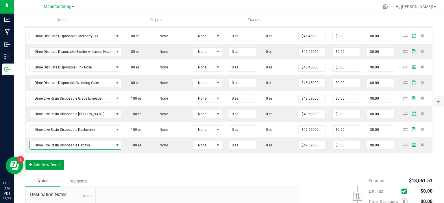
click at [53, 164] on button "Add New Detail" at bounding box center [44, 165] width 39 height 10
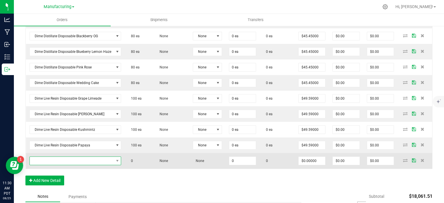
click at [58, 161] on span "NO DATA FOUND" at bounding box center [72, 161] width 84 height 8
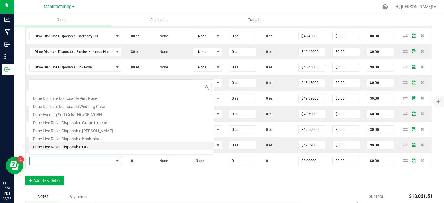
click at [73, 149] on li "Dime Live Resin Disposable OG" at bounding box center [121, 146] width 184 height 8
type input "0 ea"
type input "$49.59000"
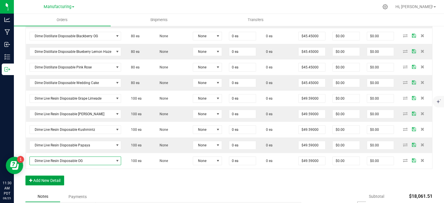
click at [54, 179] on button "Add New Detail" at bounding box center [44, 181] width 39 height 10
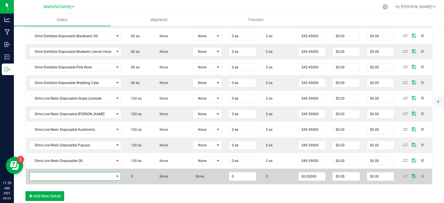
click at [66, 175] on span "NO DATA FOUND" at bounding box center [72, 177] width 84 height 8
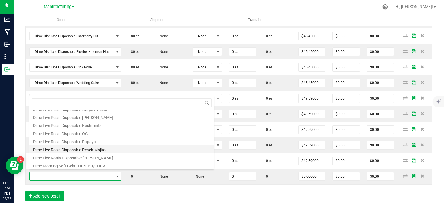
click at [71, 152] on li "Dime Live Resin Disposable Peach Mojito" at bounding box center [121, 149] width 184 height 8
type input "0 ea"
type input "$49.59000"
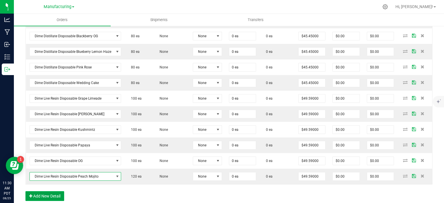
click at [47, 191] on button "Add New Detail" at bounding box center [44, 196] width 39 height 10
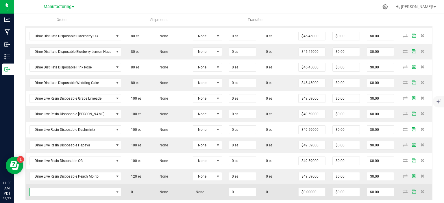
click at [52, 188] on span "NO DATA FOUND" at bounding box center [72, 192] width 84 height 8
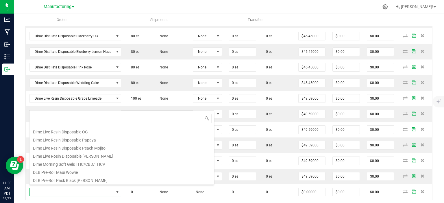
click at [249, 202] on div "Order Details Print All Labels Item Sellable Strain Lot Number Qty Ordered Qty …" at bounding box center [228, 32] width 407 height 381
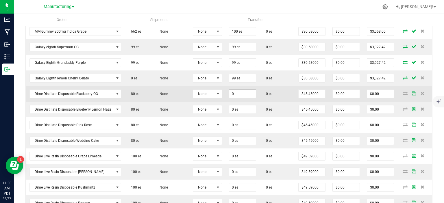
click at [246, 90] on input "0" at bounding box center [242, 94] width 27 height 8
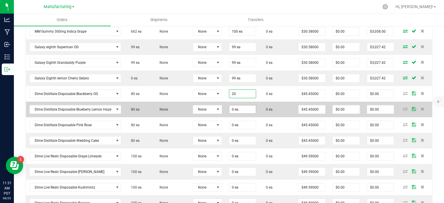
type input "20 ea"
type input "$909.00"
click at [246, 108] on input "0" at bounding box center [242, 109] width 27 height 8
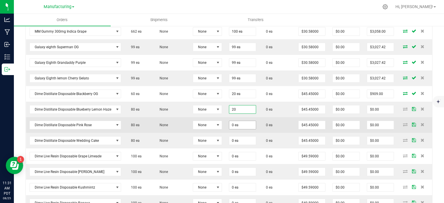
type input "20 ea"
type input "$909.00"
click at [244, 123] on input "0" at bounding box center [242, 125] width 27 height 8
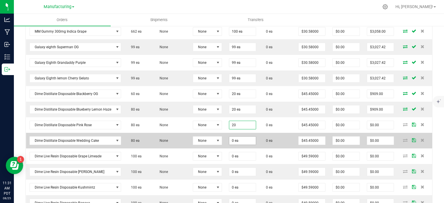
type input "20 ea"
type input "$909.00"
click at [242, 139] on input "0" at bounding box center [242, 141] width 27 height 8
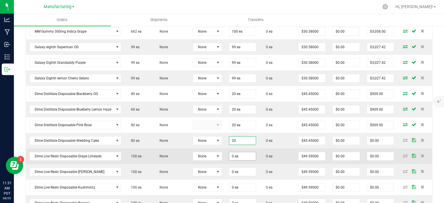
type input "20 ea"
type input "$909.00"
click at [239, 153] on input "0" at bounding box center [242, 156] width 27 height 8
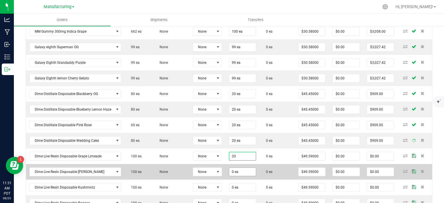
type input "20 ea"
type input "$991.80"
click at [239, 171] on input "0" at bounding box center [242, 172] width 27 height 8
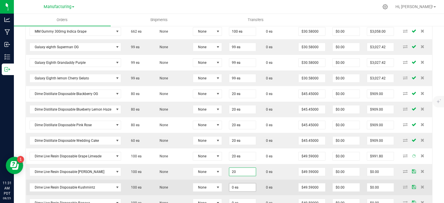
type input "20 ea"
type input "$991.80"
click at [240, 184] on input "0" at bounding box center [242, 188] width 27 height 8
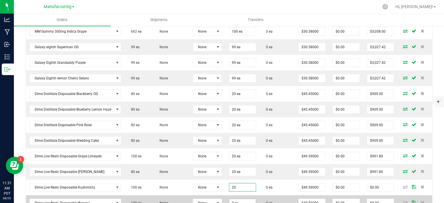
type input "20 ea"
type input "$991.80"
type input "0"
click at [239, 201] on input "0" at bounding box center [242, 203] width 27 height 8
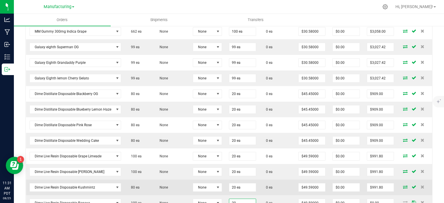
type input "20 ea"
type input "$991.80"
click at [261, 182] on td "0 ea" at bounding box center [277, 188] width 35 height 16
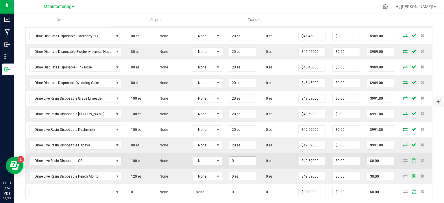
click at [242, 158] on input "0" at bounding box center [242, 161] width 27 height 8
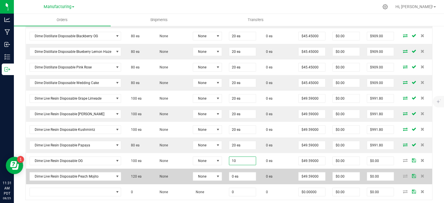
type input "1"
type input "20 ea"
type input "$991.80"
click at [249, 175] on input "0" at bounding box center [242, 177] width 27 height 8
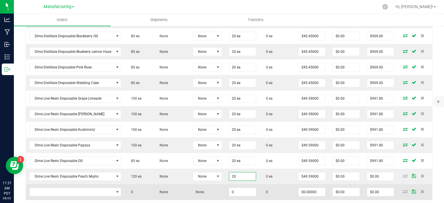
type input "20 ea"
type input "$991.80"
click at [260, 189] on td "0" at bounding box center [277, 192] width 35 height 16
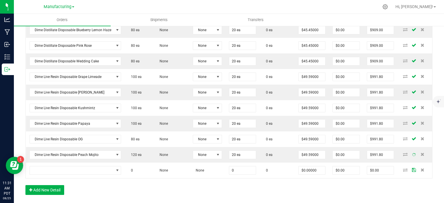
scroll to position [393, 0]
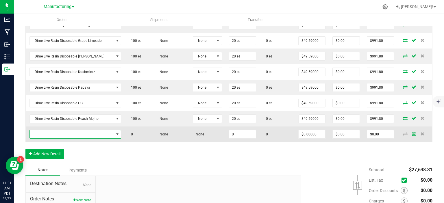
click at [75, 131] on span "NO DATA FOUND" at bounding box center [72, 134] width 84 height 8
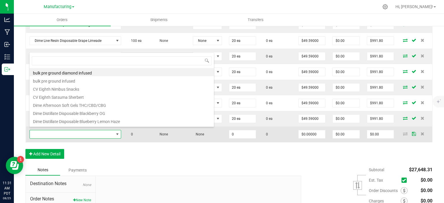
scroll to position [28891, 28807]
type input "MM PRE"
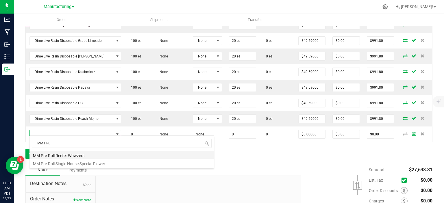
click at [73, 156] on li "MM Pre-Roll Reefer Wowzers" at bounding box center [121, 155] width 184 height 8
type input "0 ea"
type input "$9.09000"
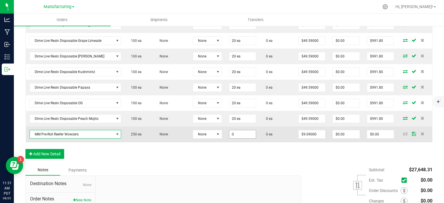
click at [240, 131] on input "0" at bounding box center [242, 134] width 27 height 8
type input "2"
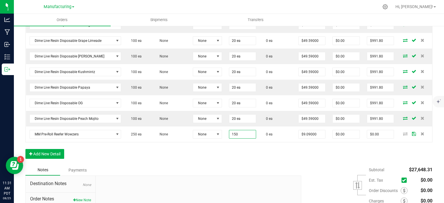
type input "150 ea"
type input "$1,363.50"
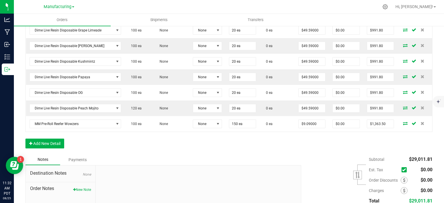
scroll to position [405, 0]
click at [42, 139] on button "Add New Detail" at bounding box center [44, 143] width 39 height 10
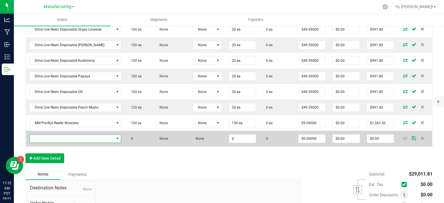
click at [45, 136] on span "NO DATA FOUND" at bounding box center [72, 139] width 84 height 8
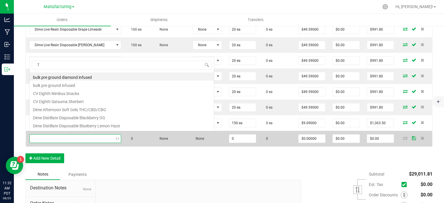
scroll to position [0, 0]
type input "TGR"
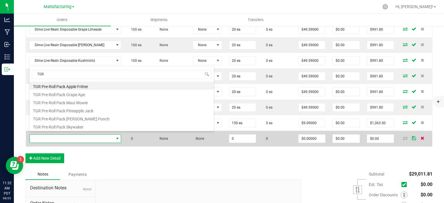
click at [420, 136] on icon at bounding box center [422, 137] width 4 height 3
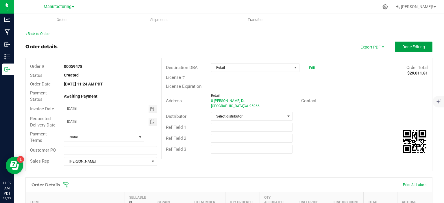
click at [399, 50] on button "Done Editing" at bounding box center [414, 47] width 38 height 10
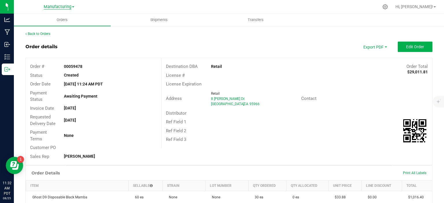
click at [67, 6] on span "Manufacturing" at bounding box center [58, 6] width 28 height 5
click at [57, 28] on link "Retail" at bounding box center [59, 28] width 84 height 8
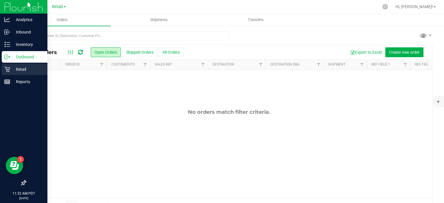
click at [22, 70] on p "Retail" at bounding box center [27, 69] width 35 height 7
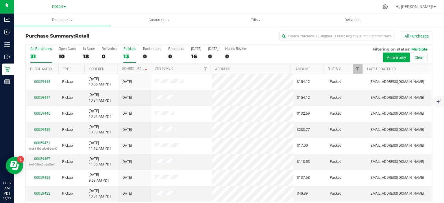
click at [126, 56] on div "13" at bounding box center [129, 56] width 13 height 7
click at [0, 0] on input "PickUps 13" at bounding box center [0, 0] width 0 height 0
click at [129, 67] on link "Scheduled" at bounding box center [135, 69] width 26 height 4
